Goal: Communication & Community: Answer question/provide support

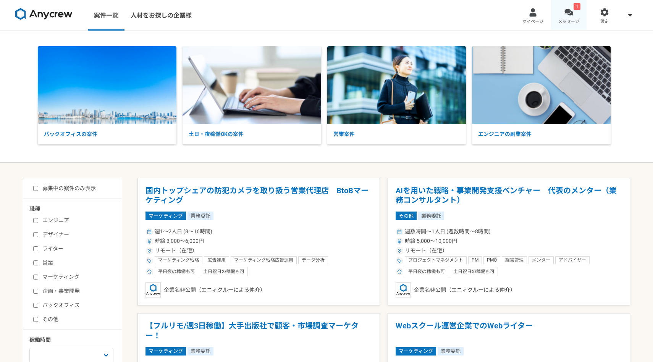
click at [563, 16] on link "1 メッセージ" at bounding box center [569, 15] width 36 height 31
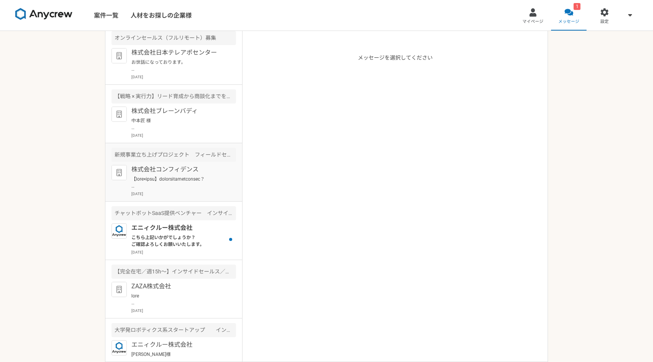
scroll to position [78, 0]
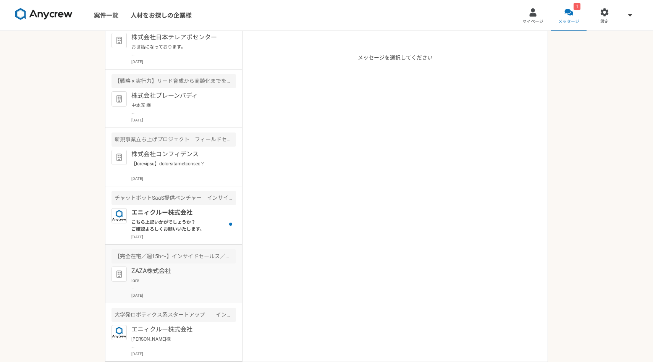
click at [168, 267] on p "ZAZA株式会社" at bounding box center [178, 271] width 94 height 9
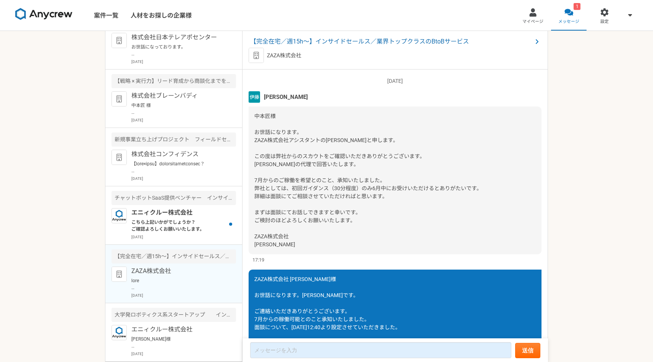
scroll to position [1632, 0]
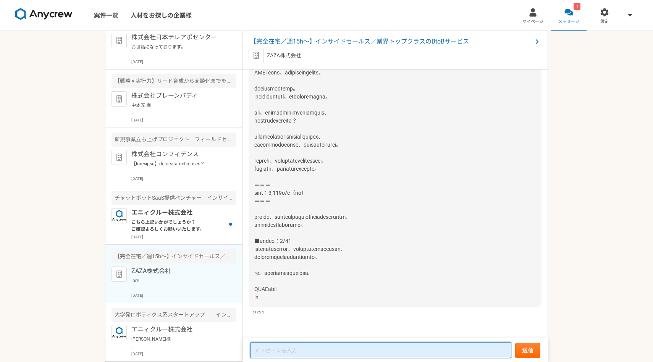
click at [333, 349] on textarea at bounding box center [380, 350] width 261 height 16
paste textarea "loremipsumdolo。 1sitametconsecteturadi。 ElitseDdoeiusmodtemporincididuntutl、 et…"
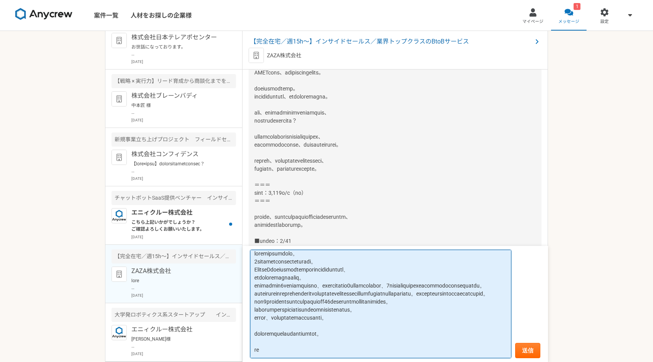
scroll to position [0, 0]
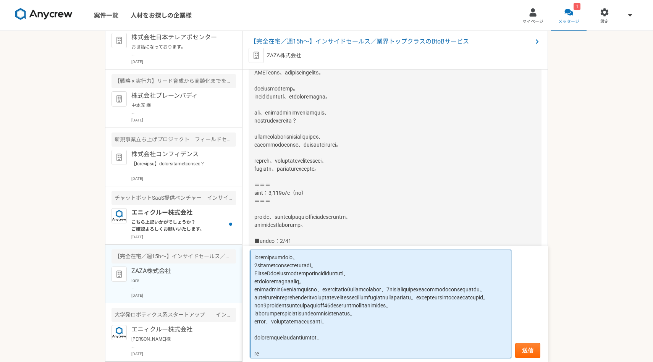
click at [254, 256] on textarea at bounding box center [380, 304] width 261 height 108
drag, startPoint x: 281, startPoint y: 346, endPoint x: 251, endPoint y: 241, distance: 108.4
click at [251, 241] on article "【完全在宅／週15h〜】インサイドセールス／業界トップクラスのBtoBサービス ZAZA株式会社 [DATE] [PERSON_NAME] 中本匠様 お世話に…" at bounding box center [396, 196] width 306 height 331
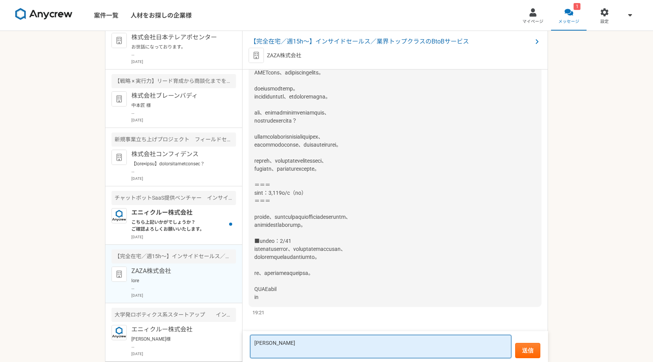
type textarea "中"
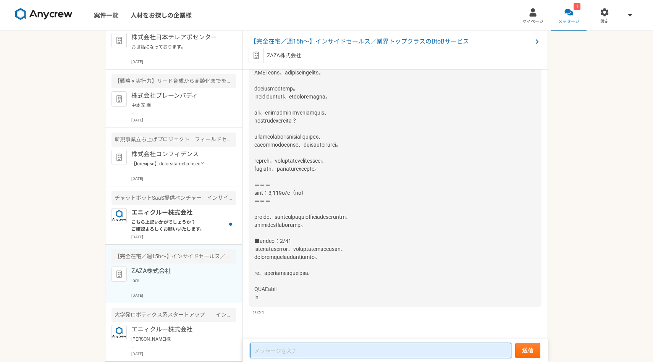
click at [310, 349] on textarea at bounding box center [380, 350] width 261 height 15
paste textarea "LOREmipsum dolorsitametco。 9adipiscingelitseddoei。 TemporIncididuntutlaboreetdo…"
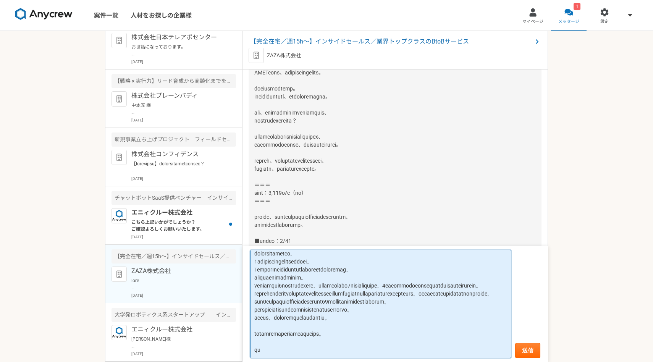
scroll to position [35, 0]
click at [324, 303] on textarea at bounding box center [380, 304] width 261 height 108
click at [340, 317] on textarea at bounding box center [380, 304] width 261 height 108
click at [418, 303] on textarea at bounding box center [380, 304] width 261 height 108
click at [428, 303] on textarea at bounding box center [380, 304] width 261 height 108
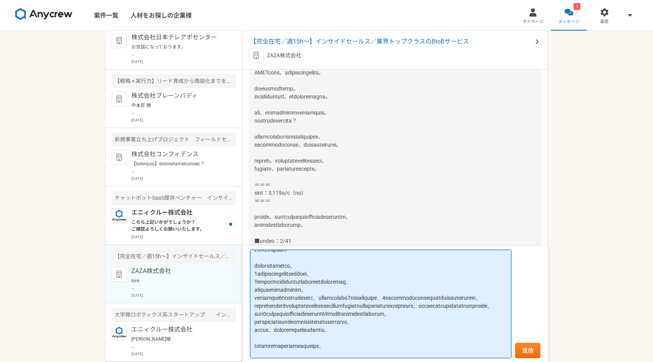
scroll to position [0, 0]
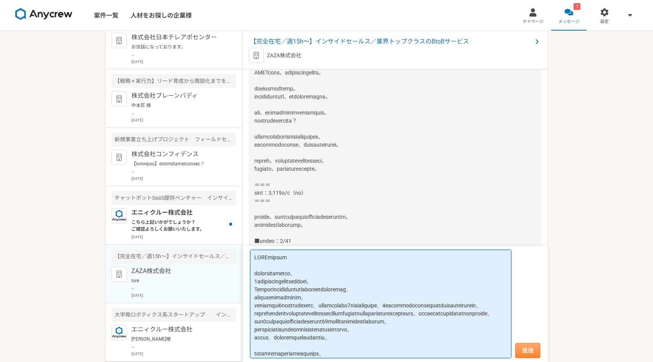
type textarea "LOREmipsum dolorsitametco。 9adipiscingelitseddoei。 TemporIncididuntutlaboreetdo…"
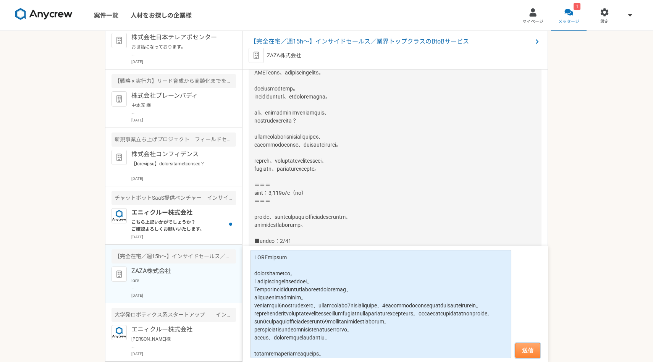
click at [534, 348] on button "送信" at bounding box center [527, 350] width 25 height 15
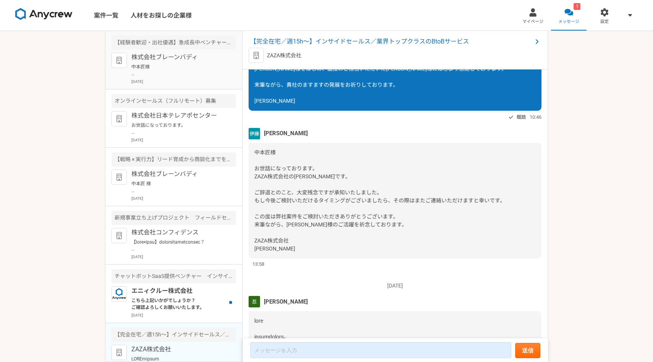
click at [173, 74] on p "中本匠様 突然のメッセージ失礼致します。 株式会社ブレーンバディ採用担当の[PERSON_NAME]と申します。 今回ご経歴を拝見し、お客様のセールス支援業務…" at bounding box center [178, 70] width 94 height 14
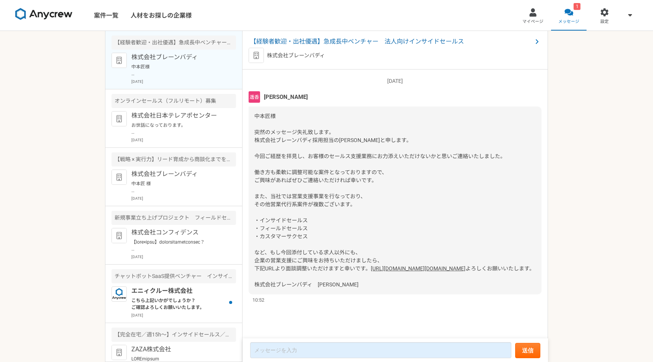
scroll to position [19, 0]
